Goal: Information Seeking & Learning: Learn about a topic

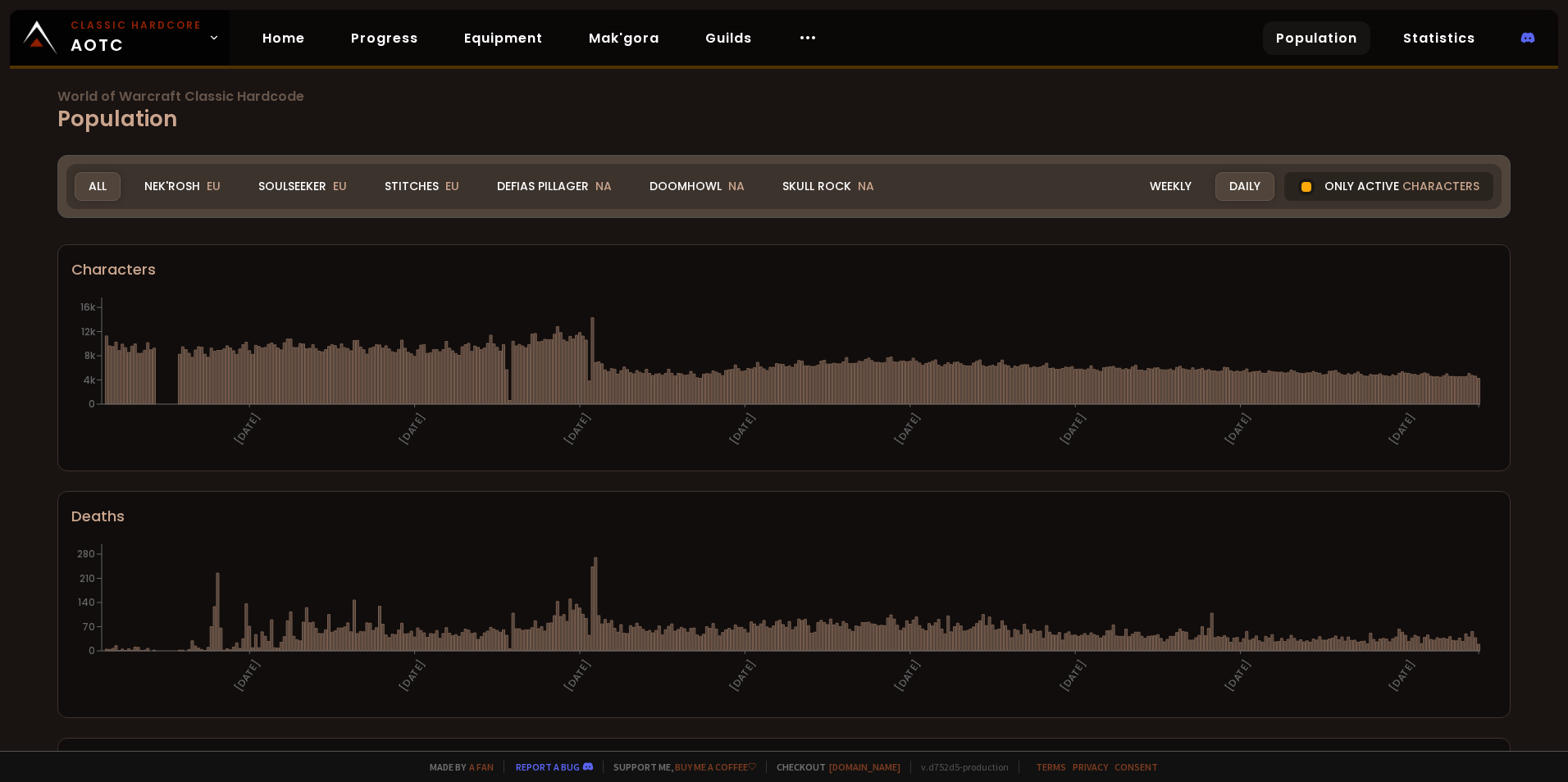
click at [1382, 181] on div "Only active characters" at bounding box center [1389, 186] width 210 height 29
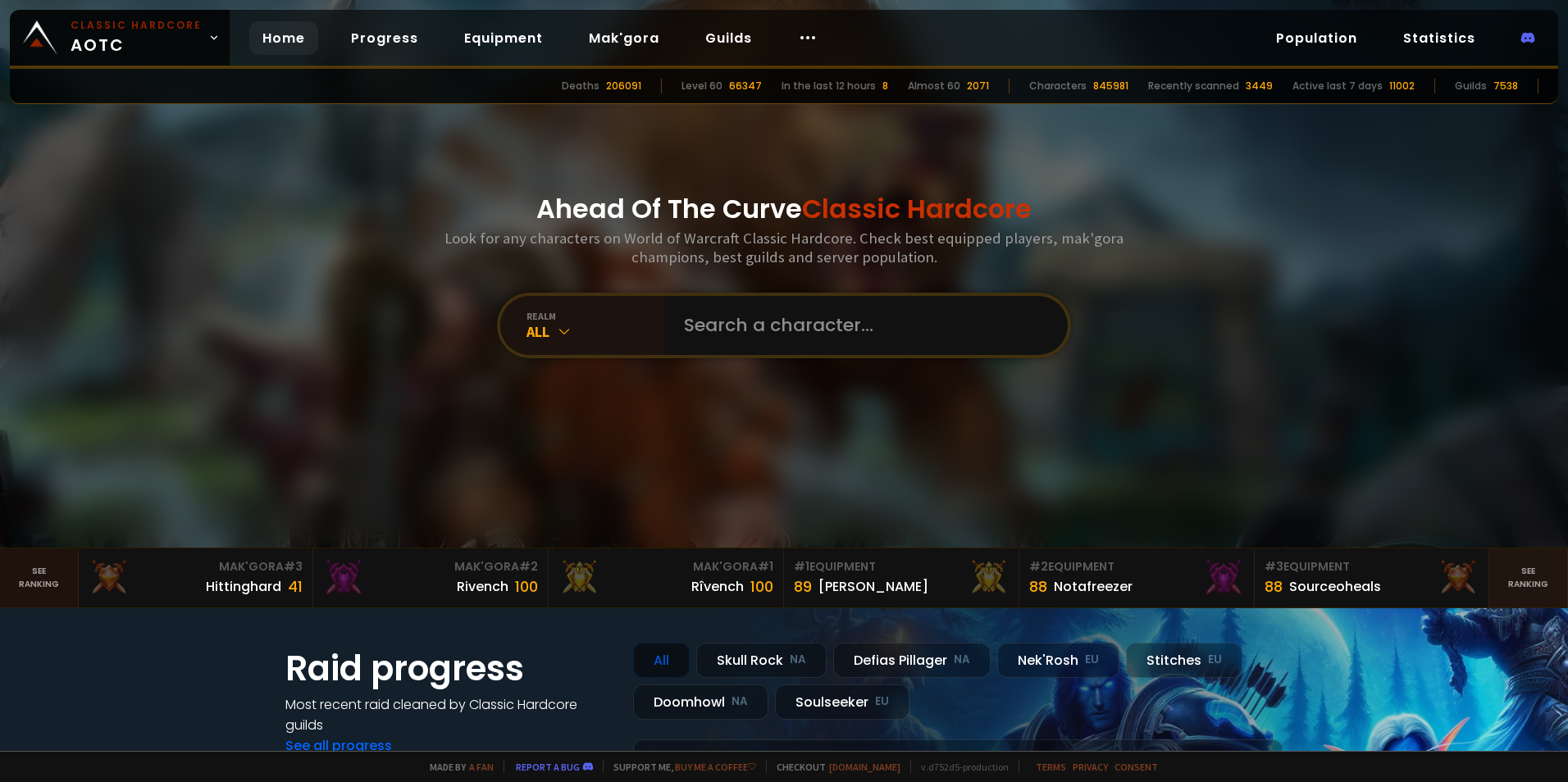
click at [27, 589] on link "See ranking" at bounding box center [39, 578] width 79 height 59
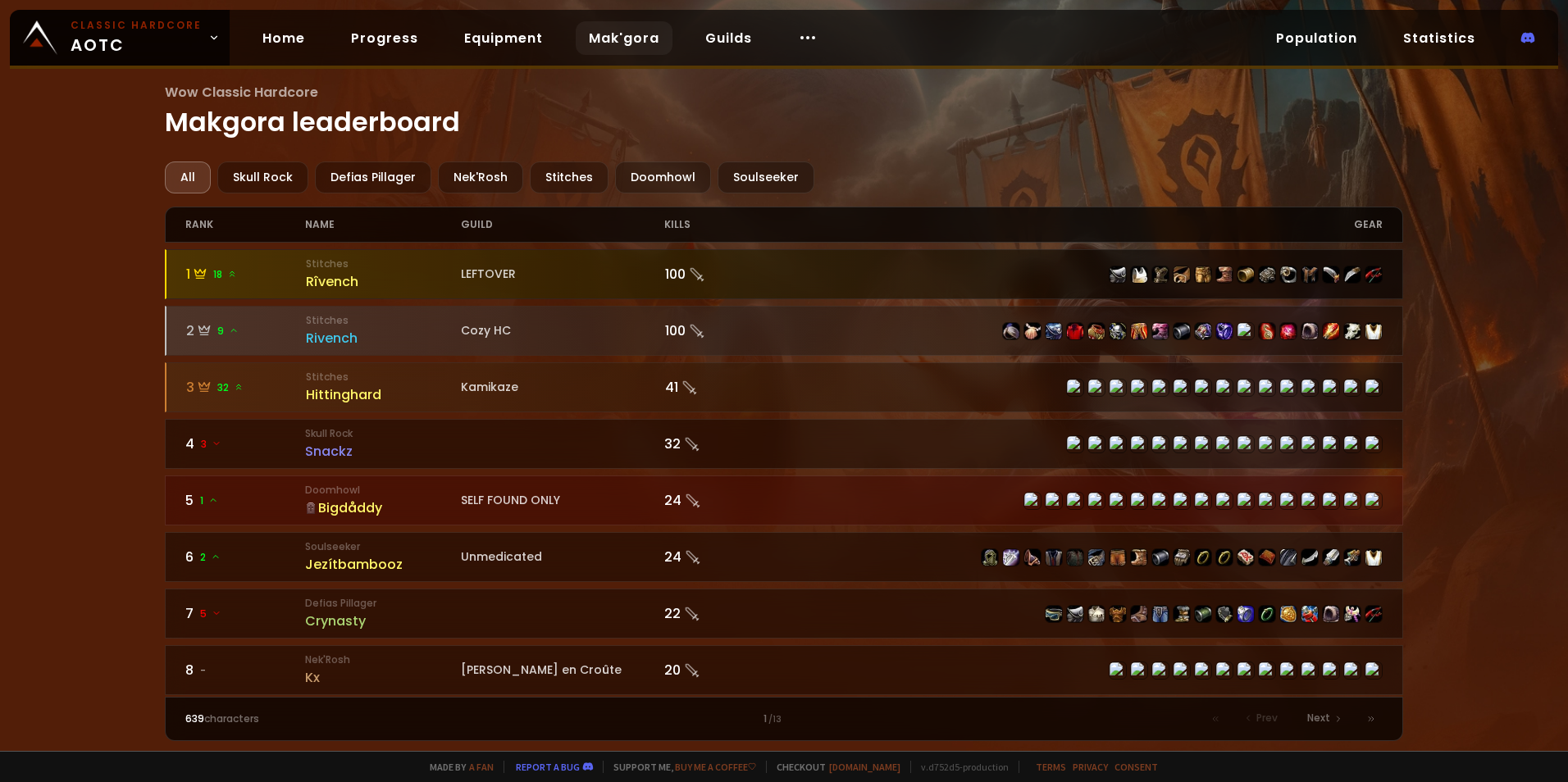
click at [359, 281] on div "Rîvench" at bounding box center [384, 282] width 156 height 21
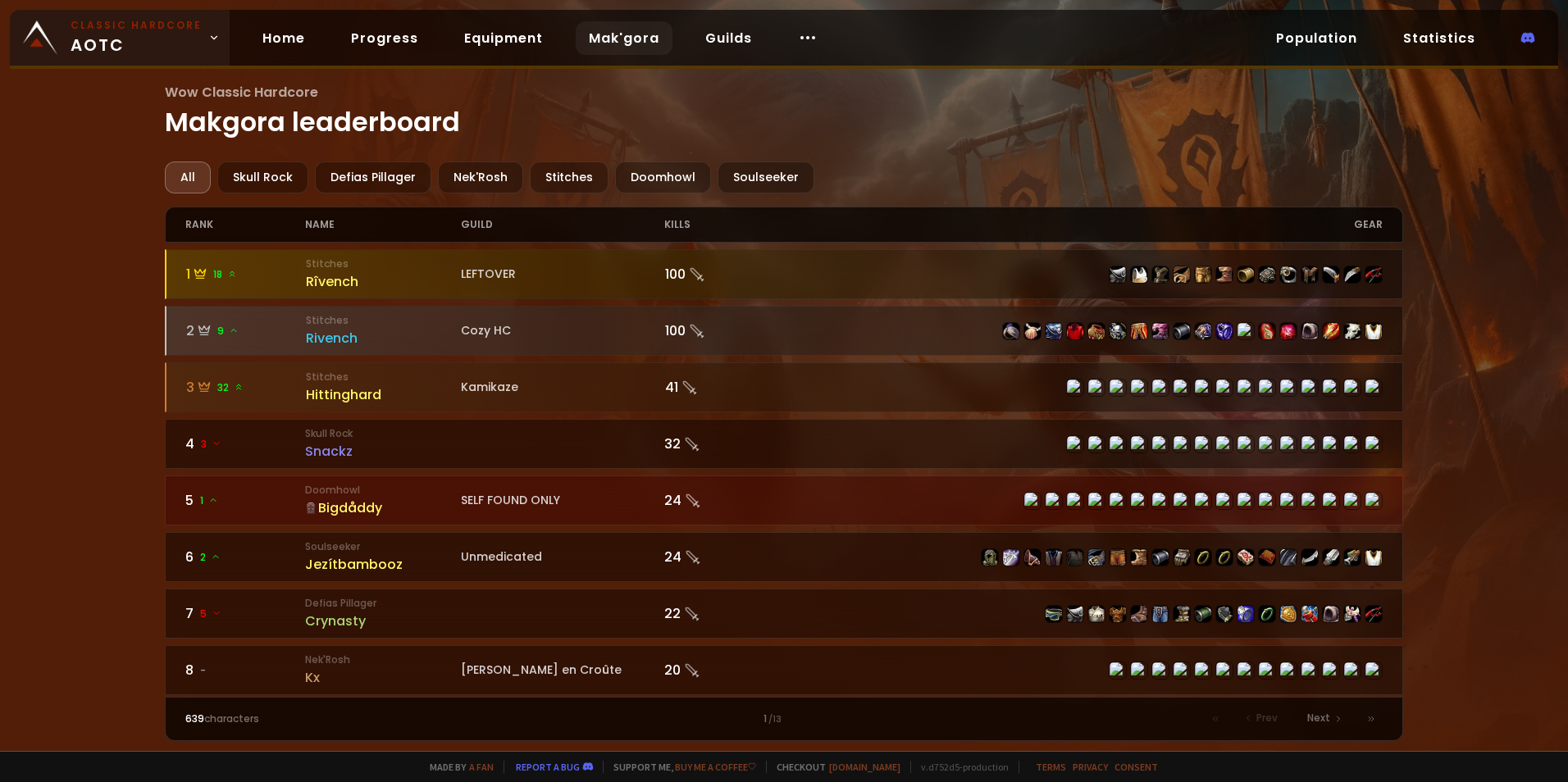
click at [196, 35] on link "Classic Hardcore AOTC" at bounding box center [119, 37] width 220 height 55
